Goal: Task Accomplishment & Management: Manage account settings

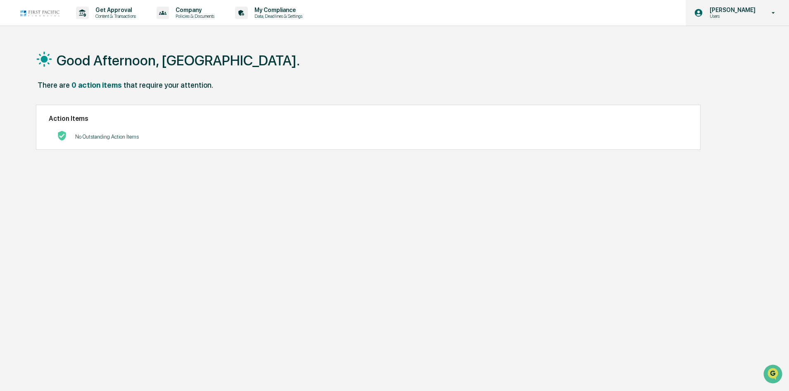
click at [776, 14] on icon at bounding box center [774, 13] width 14 height 8
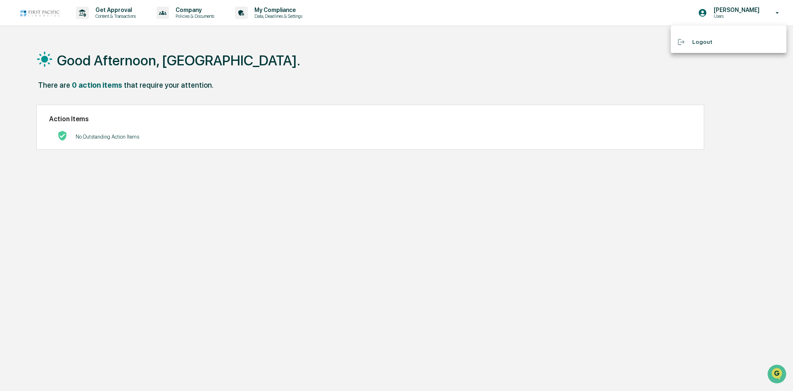
click at [333, 89] on div at bounding box center [396, 195] width 793 height 391
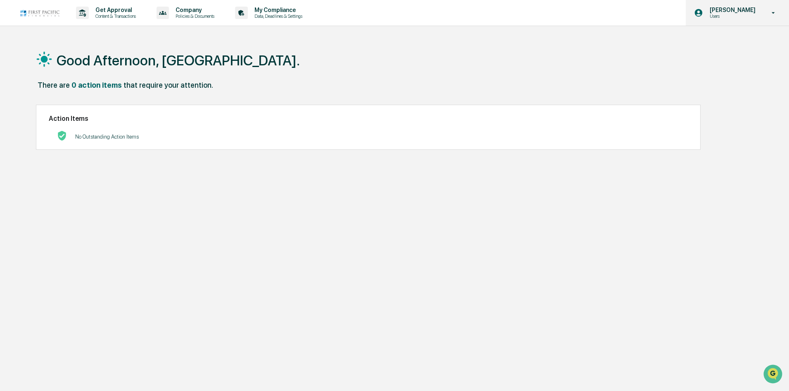
click at [720, 14] on p "Users" at bounding box center [731, 16] width 57 height 6
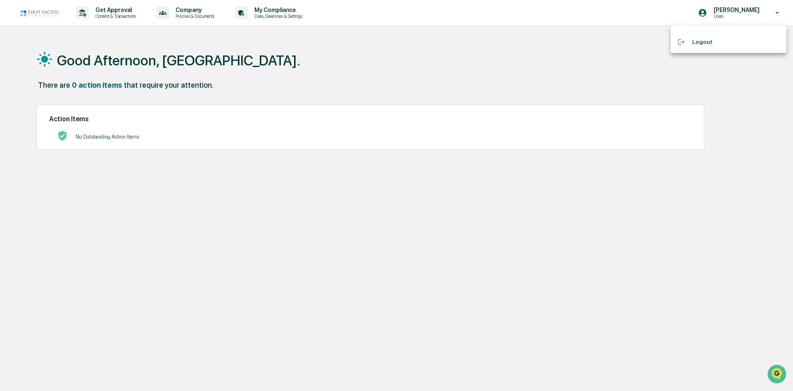
click at [781, 12] on div at bounding box center [396, 195] width 793 height 391
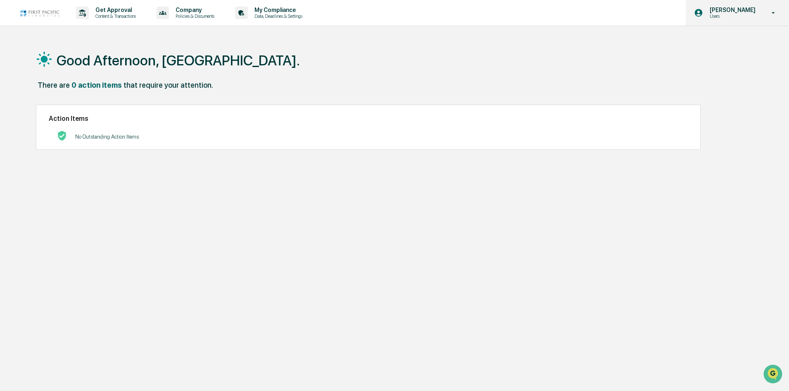
click at [776, 12] on icon at bounding box center [774, 13] width 14 height 8
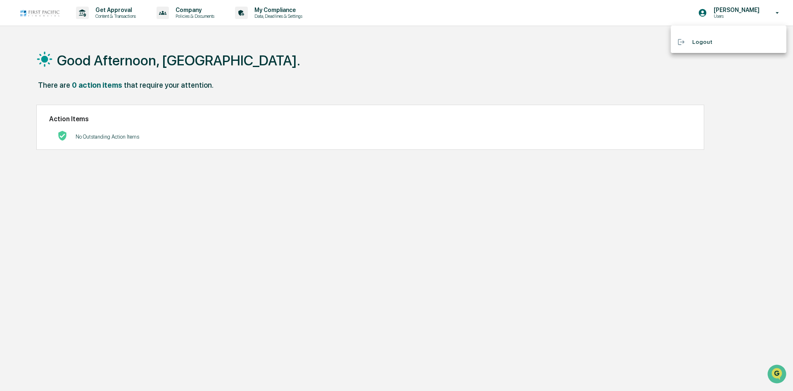
click at [518, 64] on div at bounding box center [396, 195] width 793 height 391
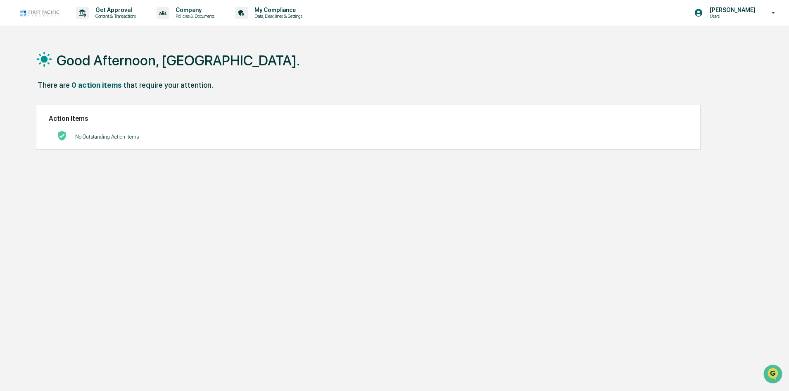
click at [41, 15] on img at bounding box center [40, 13] width 40 height 8
click at [755, 18] on p "Users" at bounding box center [731, 16] width 57 height 6
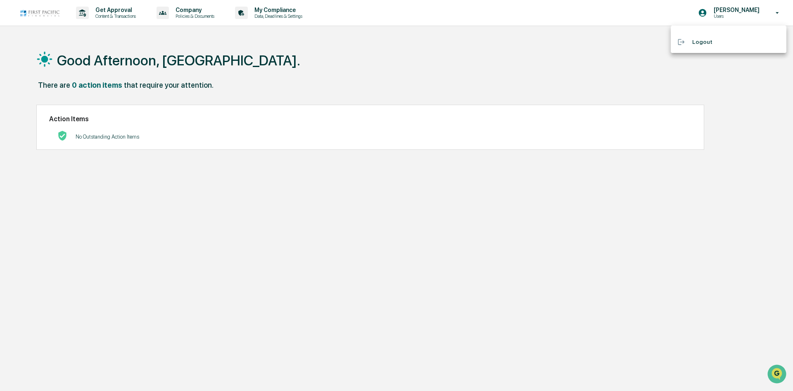
click at [726, 40] on li "Logout" at bounding box center [729, 41] width 116 height 15
